Goal: Communication & Community: Answer question/provide support

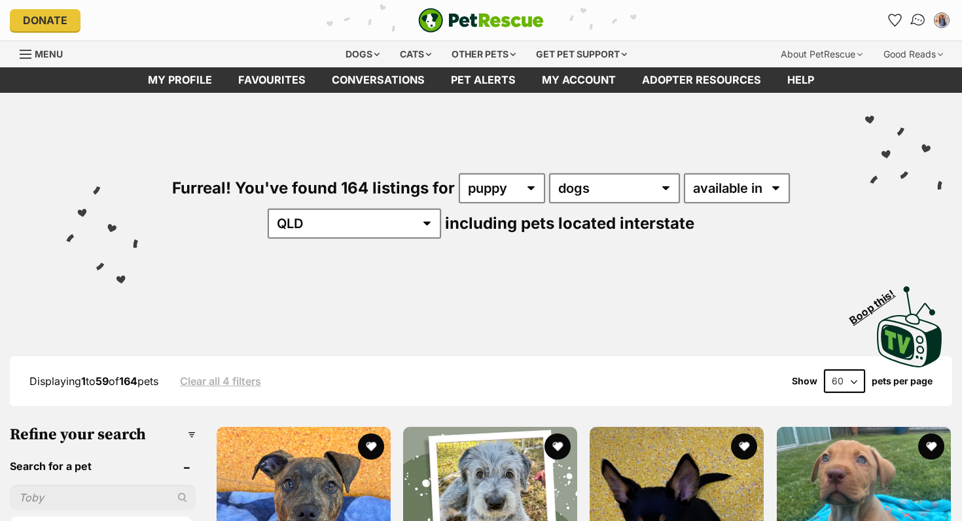
click at [915, 25] on img "Conversations" at bounding box center [918, 20] width 18 height 17
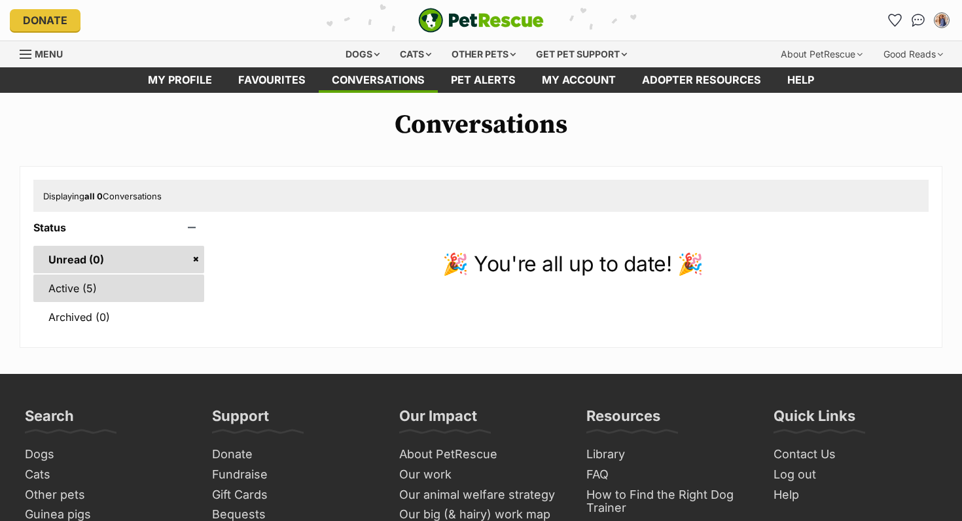
click at [70, 300] on link "Active (5)" at bounding box center [118, 288] width 171 height 27
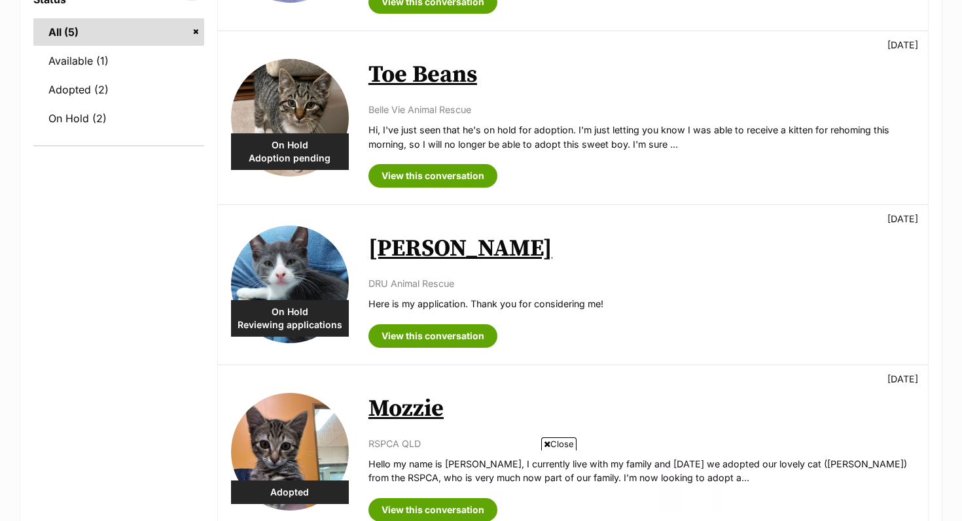
scroll to position [346, 0]
